Goal: Transaction & Acquisition: Book appointment/travel/reservation

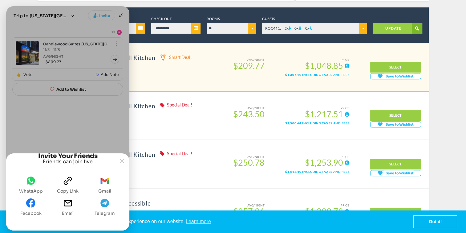
click at [68, 186] on span "clipboard" at bounding box center [67, 182] width 9 height 12
click at [103, 180] on icon "Gmail" at bounding box center [105, 180] width 5 height 4
click at [121, 159] on icon "Joyned Window" at bounding box center [122, 161] width 4 height 4
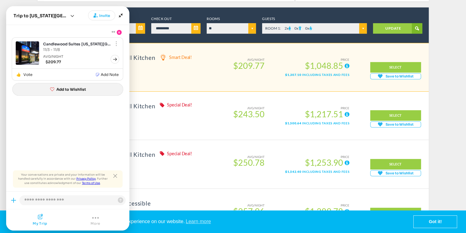
click at [73, 90] on span "Add to Wishlist" at bounding box center [71, 89] width 30 height 5
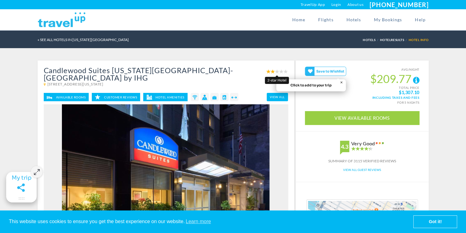
click at [272, 70] on span at bounding box center [270, 71] width 9 height 5
click at [357, 169] on link "View All Guest Reviews" at bounding box center [362, 170] width 38 height 4
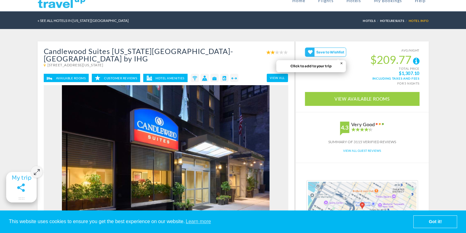
scroll to position [18, 0]
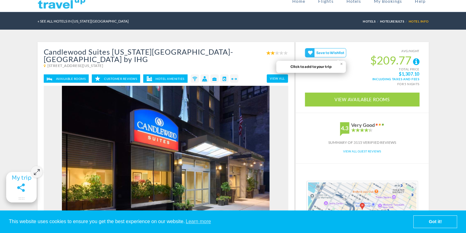
click at [341, 63] on icon at bounding box center [342, 64] width 2 height 2
click at [308, 62] on icon at bounding box center [310, 64] width 5 height 5
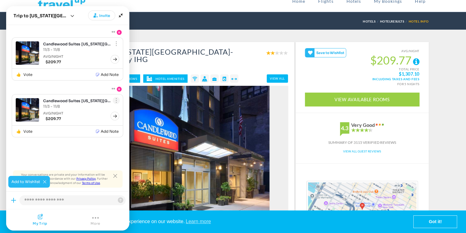
click at [115, 47] on div "Show menu" at bounding box center [116, 43] width 3 height 7
click at [0, 0] on span "Delete" at bounding box center [0, 0] width 0 height 0
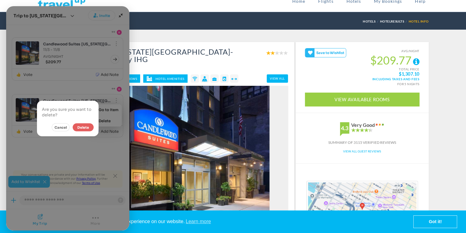
click at [88, 128] on button "Delete" at bounding box center [83, 127] width 21 height 8
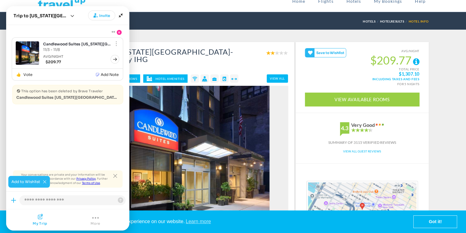
click at [133, 17] on div "« SEE ALL HOTELS IN [US_STATE][GEOGRAPHIC_DATA] [GEOGRAPHIC_DATA] Info" at bounding box center [233, 21] width 391 height 18
click at [124, 17] on icon "Minimize" at bounding box center [120, 15] width 9 height 9
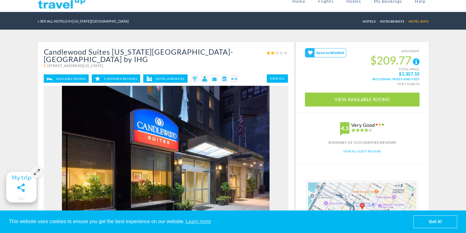
click at [166, 74] on link "Hotel Amenities" at bounding box center [165, 78] width 44 height 8
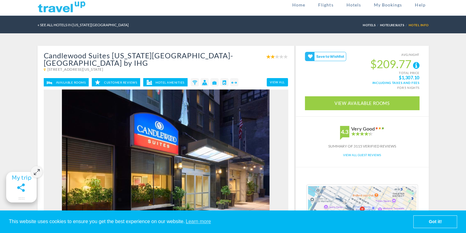
scroll to position [0, 0]
